Goal: Consume media (video, audio): Consume media (video, audio)

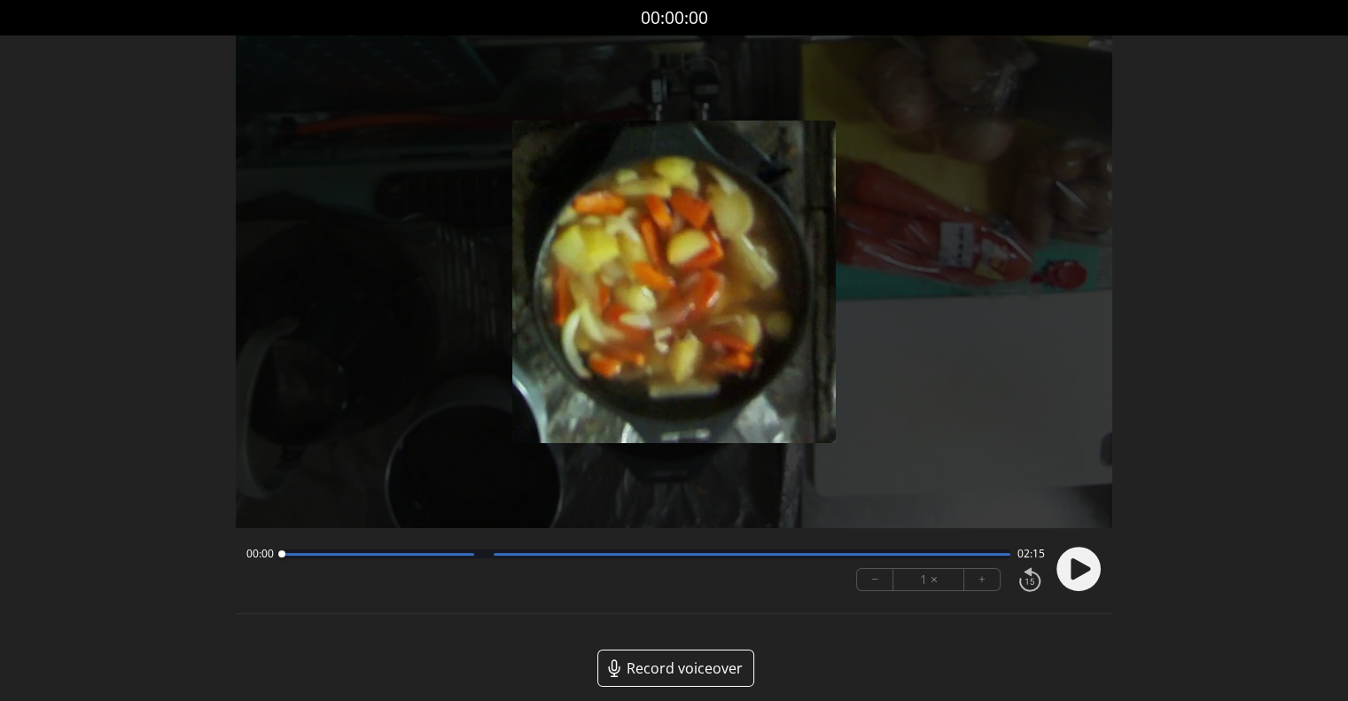
click at [867, 642] on div "Permission to record audio We need to use the microphone to record your voiceov…" at bounding box center [674, 375] width 877 height 680
drag, startPoint x: 1077, startPoint y: 574, endPoint x: 1059, endPoint y: 576, distance: 18.7
click at [1078, 574] on icon at bounding box center [1081, 569] width 20 height 21
click at [986, 579] on button "+" at bounding box center [982, 579] width 35 height 21
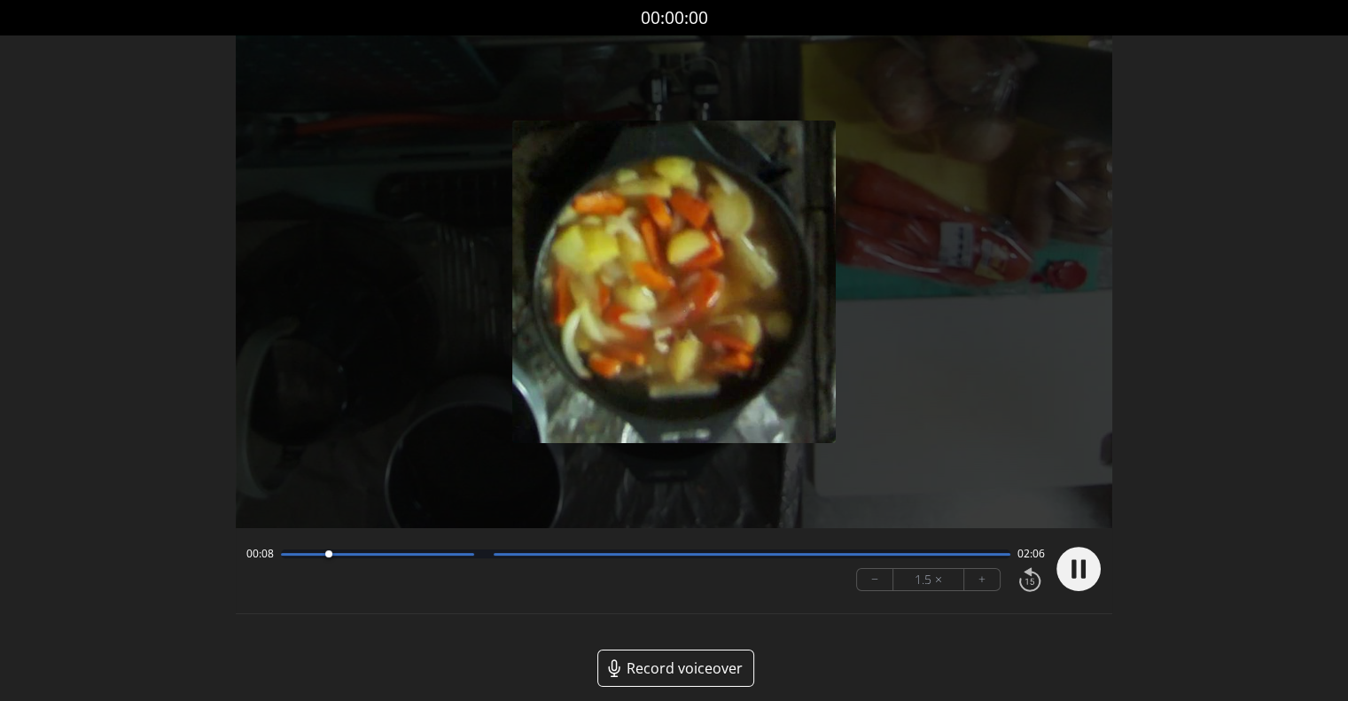
click at [1024, 581] on icon at bounding box center [1030, 579] width 30 height 29
click at [878, 582] on button "−" at bounding box center [875, 579] width 36 height 21
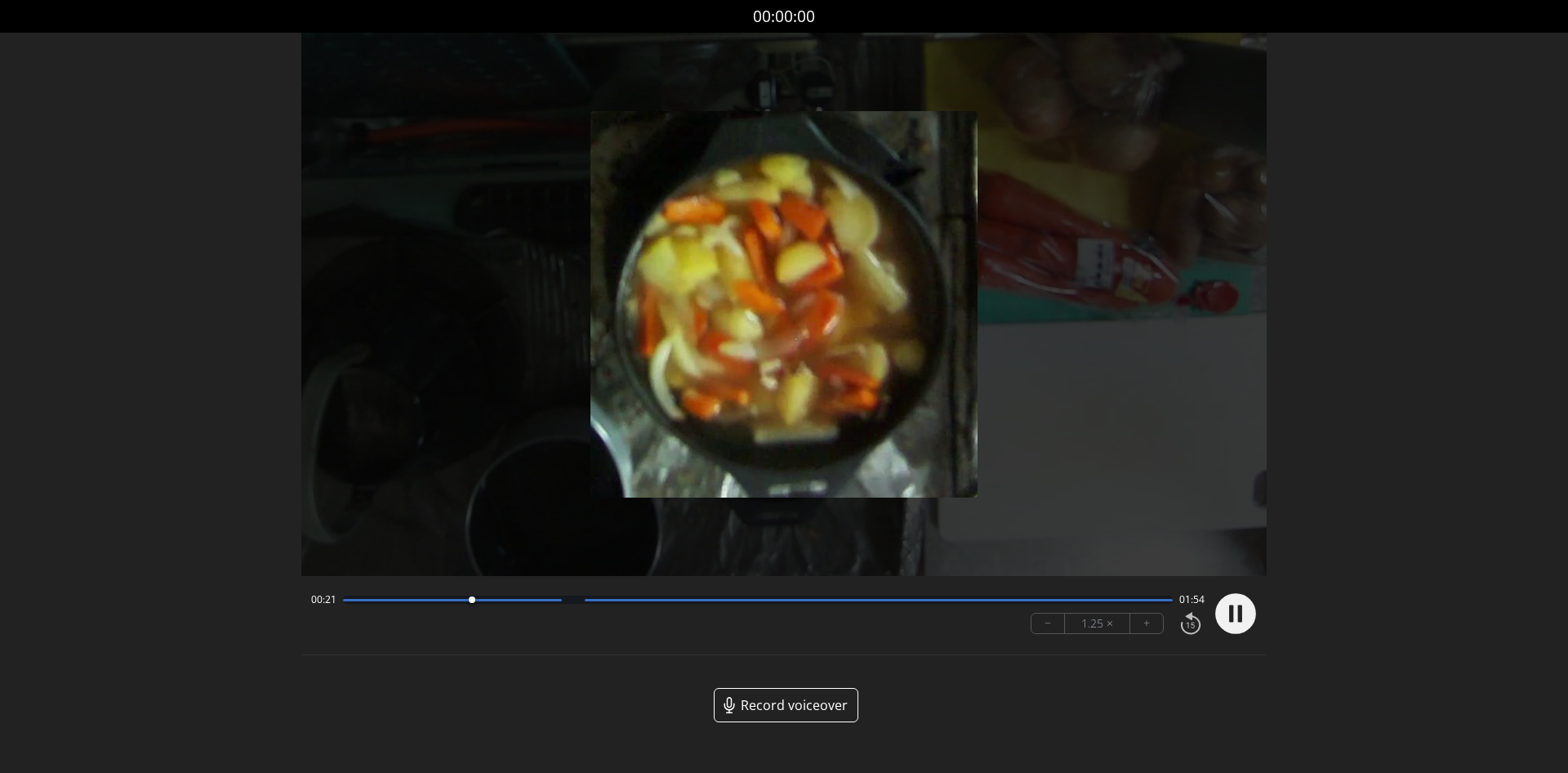
click at [1055, 627] on button "−" at bounding box center [1048, 623] width 33 height 19
click at [1183, 625] on icon at bounding box center [1191, 622] width 28 height 27
drag, startPoint x: 410, startPoint y: 601, endPoint x: 321, endPoint y: 601, distance: 89.0
click at [321, 601] on div "00:00 02:15" at bounding box center [758, 600] width 895 height 13
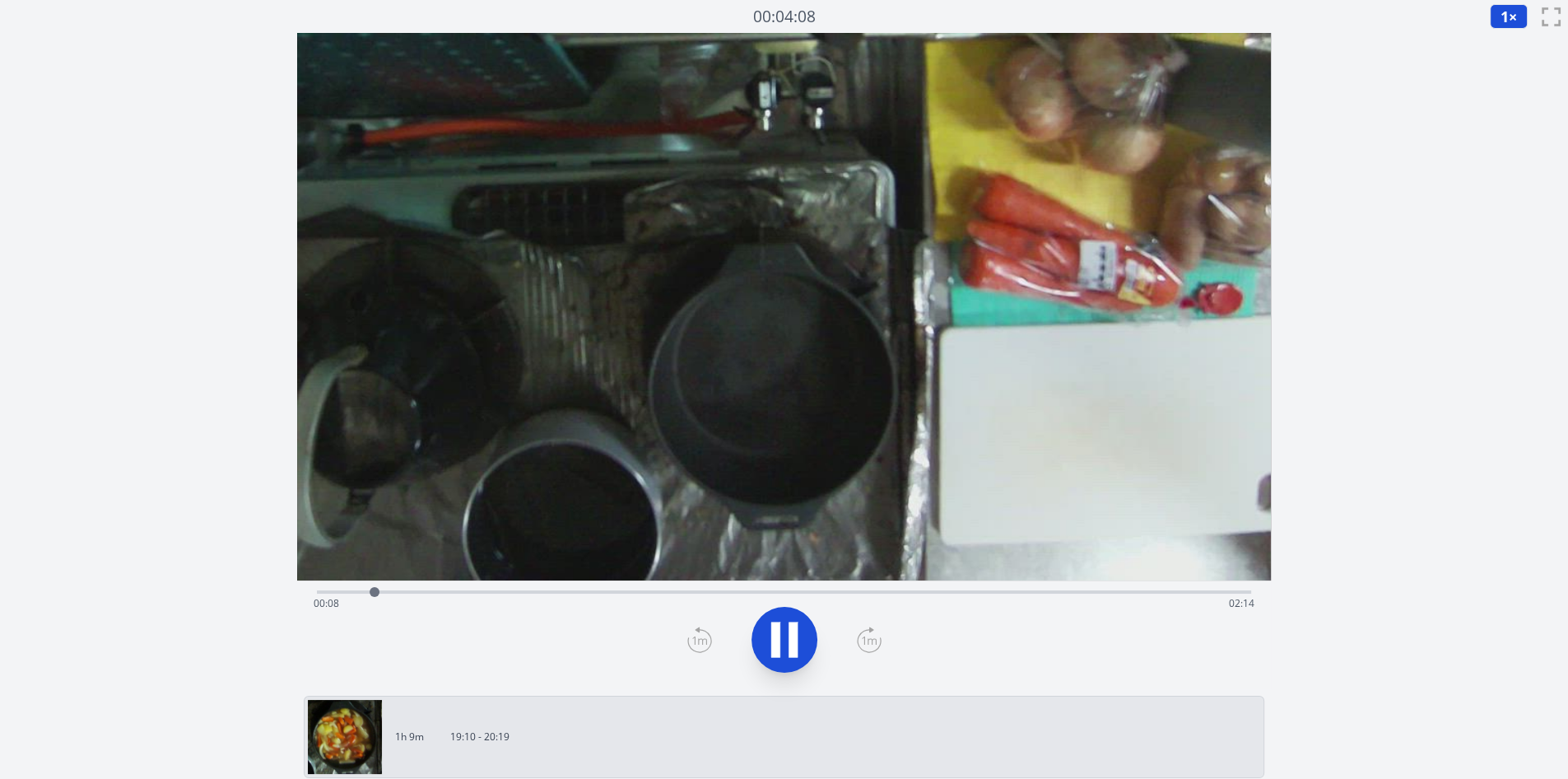
click at [1390, 293] on div "Discard Recording? You will not be able to recover this once discarded. Cancel …" at bounding box center [784, 691] width 1568 height 1383
drag, startPoint x: 396, startPoint y: 591, endPoint x: 771, endPoint y: 591, distance: 375.0
click at [771, 591] on div at bounding box center [771, 591] width 10 height 10
drag, startPoint x: 781, startPoint y: 592, endPoint x: 746, endPoint y: 591, distance: 35.0
click at [746, 591] on div at bounding box center [746, 591] width 10 height 10
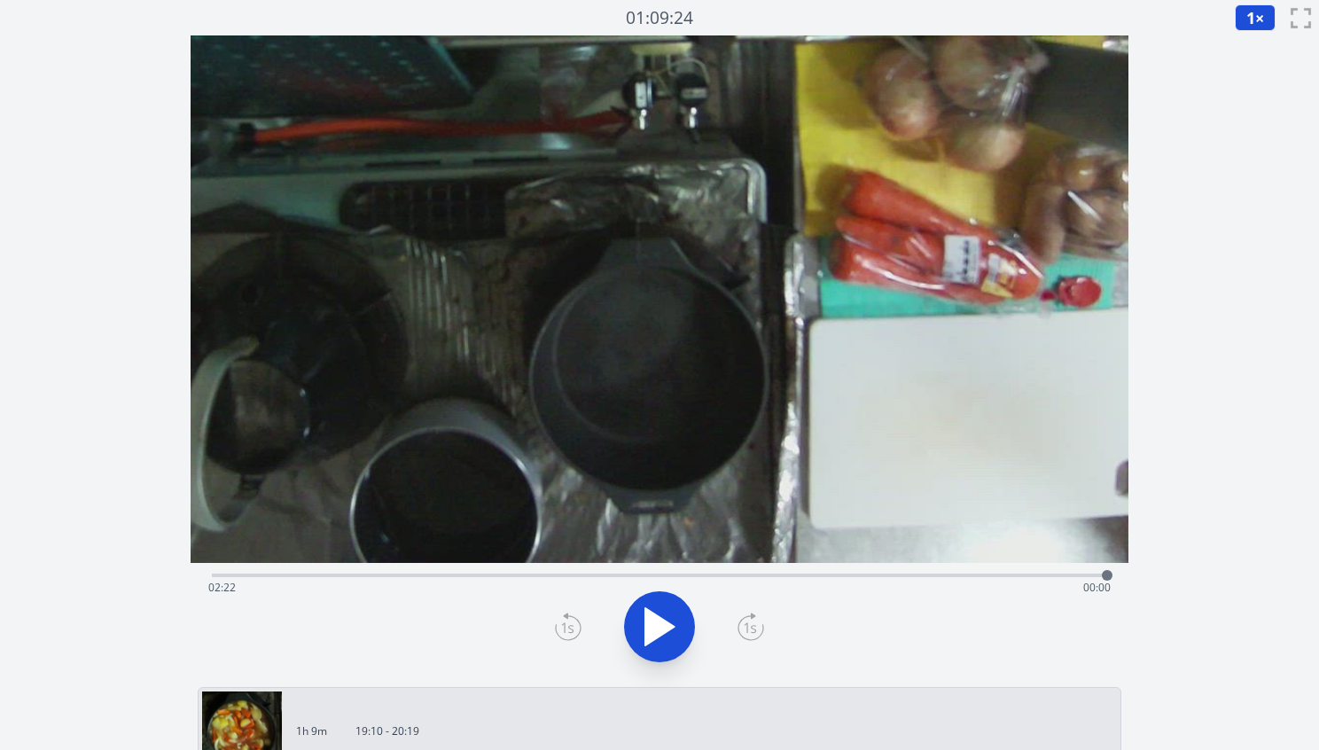
click at [537, 571] on div "Time elapsed: 02:22 Time remaining: 00:00" at bounding box center [659, 573] width 895 height 21
drag, startPoint x: 531, startPoint y: 574, endPoint x: 633, endPoint y: 577, distance: 102.0
click at [633, 577] on div at bounding box center [633, 575] width 27 height 27
drag, startPoint x: 653, startPoint y: 574, endPoint x: 917, endPoint y: 538, distance: 265.8
click at [917, 538] on div "Time elapsed: 01:52 Time remaining: 00:31" at bounding box center [660, 357] width 938 height 645
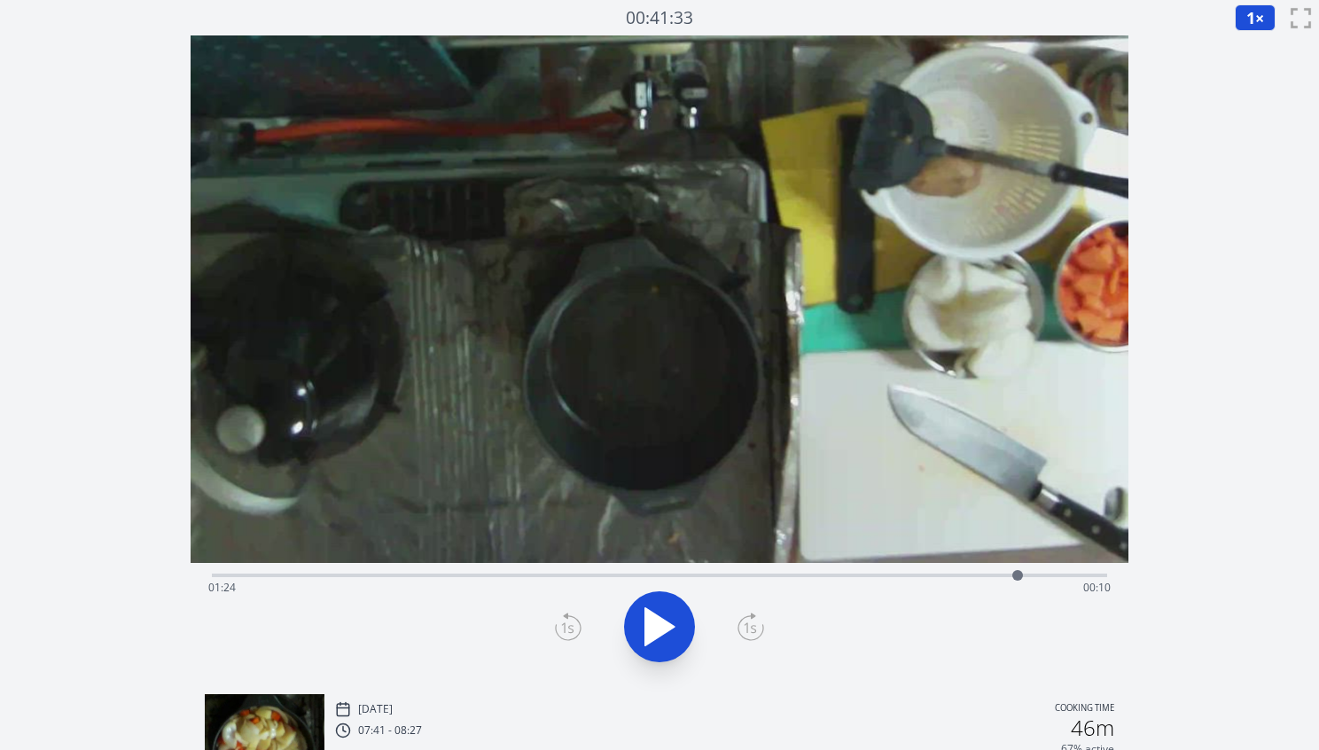
drag, startPoint x: 231, startPoint y: 574, endPoint x: 1018, endPoint y: 512, distance: 788.8
click at [1018, 512] on div "Time elapsed: 01:24 Time remaining: 00:10" at bounding box center [660, 357] width 938 height 645
